Goal: Obtain resource: Obtain resource

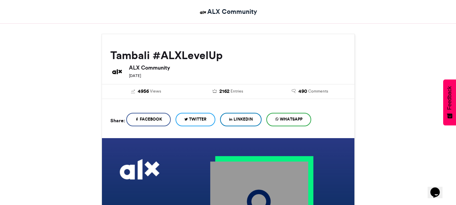
click at [244, 119] on span "LinkedIn" at bounding box center [242, 119] width 19 height 6
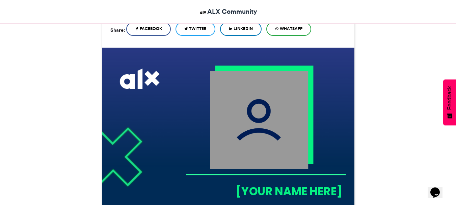
scroll to position [172, 0]
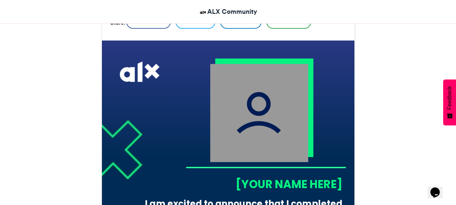
click at [266, 126] on img at bounding box center [259, 113] width 98 height 98
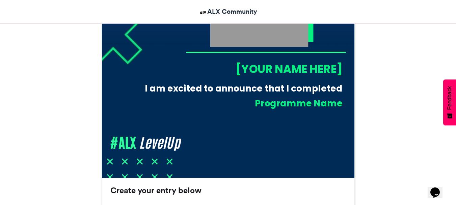
scroll to position [306, 0]
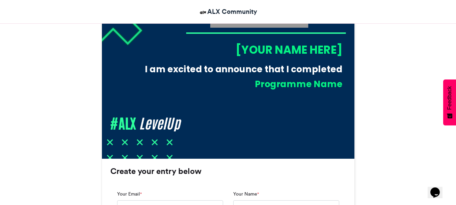
click at [294, 49] on div "[YOUR NAME HERE]" at bounding box center [264, 50] width 157 height 16
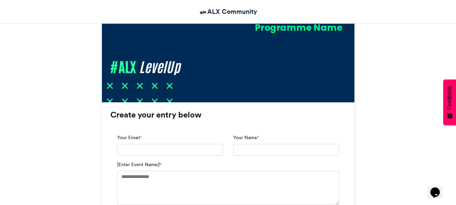
scroll to position [370, 0]
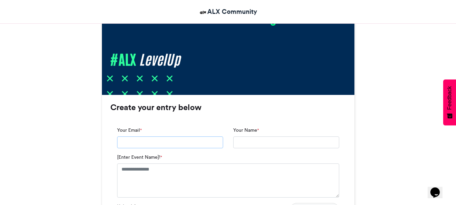
click at [208, 136] on input "Your Email *" at bounding box center [170, 142] width 106 height 12
type input "**********"
click at [198, 170] on textarea "[Enter Event Name]! *" at bounding box center [228, 180] width 222 height 34
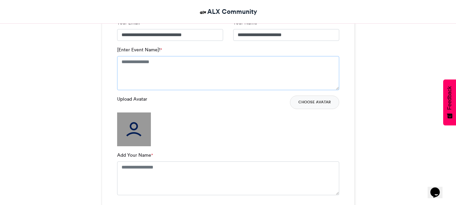
scroll to position [475, 0]
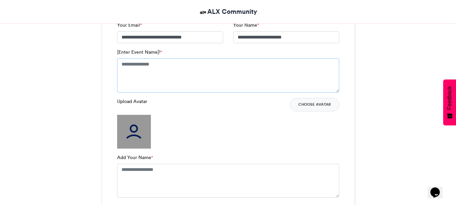
type textarea "*"
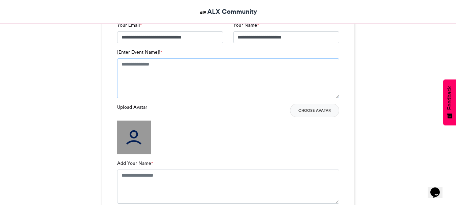
type textarea "*"
type textarea "**********"
click at [140, 130] on img at bounding box center [134, 137] width 34 height 34
click at [300, 113] on button "Choose Avatar" at bounding box center [314, 110] width 49 height 13
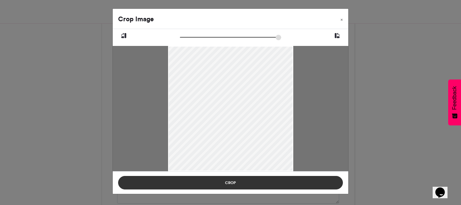
click at [283, 176] on button "Crop" at bounding box center [230, 182] width 225 height 13
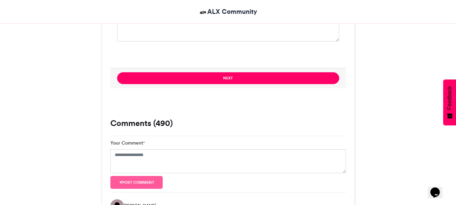
scroll to position [600, 0]
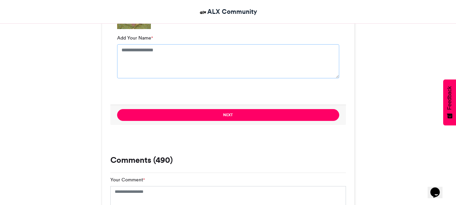
click at [206, 59] on textarea "Add Your Name *" at bounding box center [228, 61] width 222 height 34
type textarea "**********"
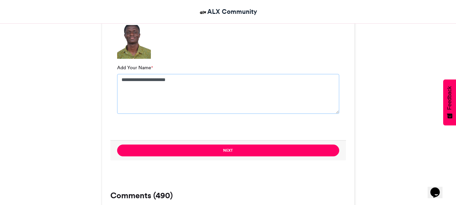
scroll to position [578, 0]
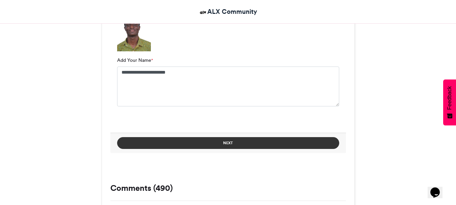
click at [296, 147] on button "Next" at bounding box center [228, 143] width 222 height 12
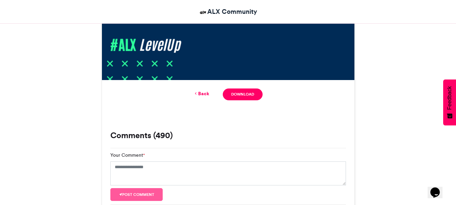
scroll to position [387, 0]
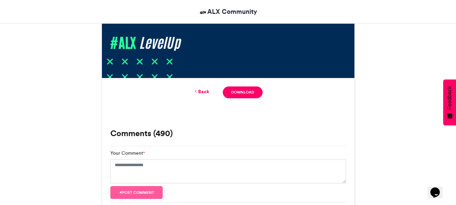
click at [204, 90] on link "Back" at bounding box center [201, 91] width 16 height 7
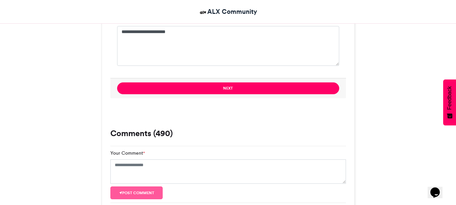
scroll to position [448, 0]
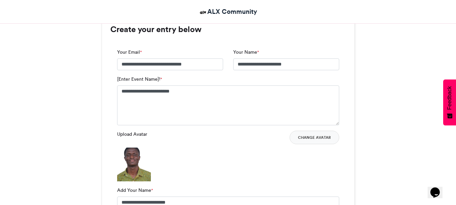
click at [131, 159] on img at bounding box center [134, 164] width 34 height 34
click at [330, 139] on button "Change Avatar" at bounding box center [314, 137] width 50 height 13
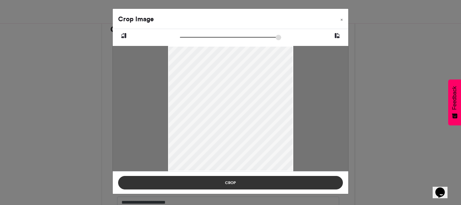
click at [249, 181] on button "Crop" at bounding box center [230, 182] width 225 height 13
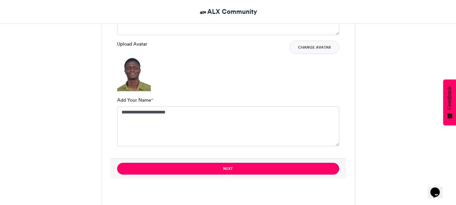
scroll to position [548, 0]
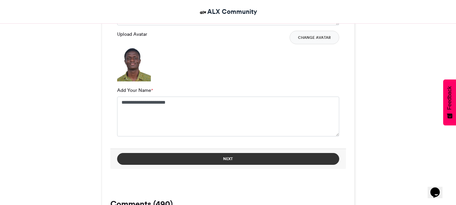
click at [271, 160] on button "Next" at bounding box center [228, 159] width 222 height 12
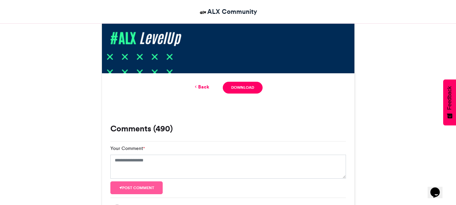
scroll to position [363, 0]
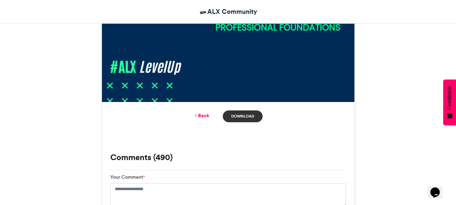
click at [251, 112] on link "Download" at bounding box center [242, 116] width 39 height 12
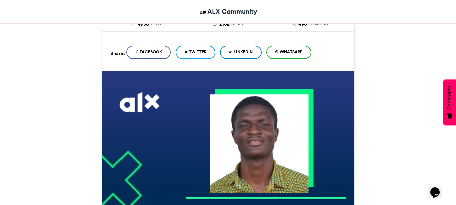
scroll to position [136, 0]
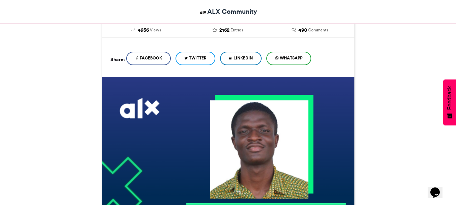
click at [241, 59] on span "LinkedIn" at bounding box center [242, 58] width 19 height 6
click at [236, 61] on link "LinkedIn" at bounding box center [240, 58] width 41 height 13
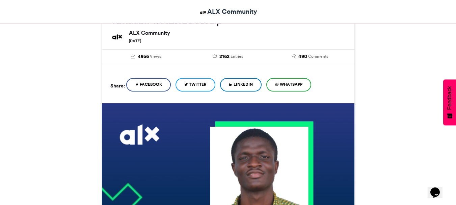
scroll to position [103, 0]
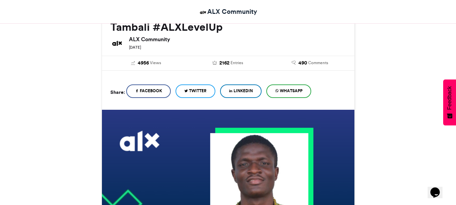
click at [241, 90] on span "LinkedIn" at bounding box center [242, 91] width 19 height 6
